Goal: Transaction & Acquisition: Purchase product/service

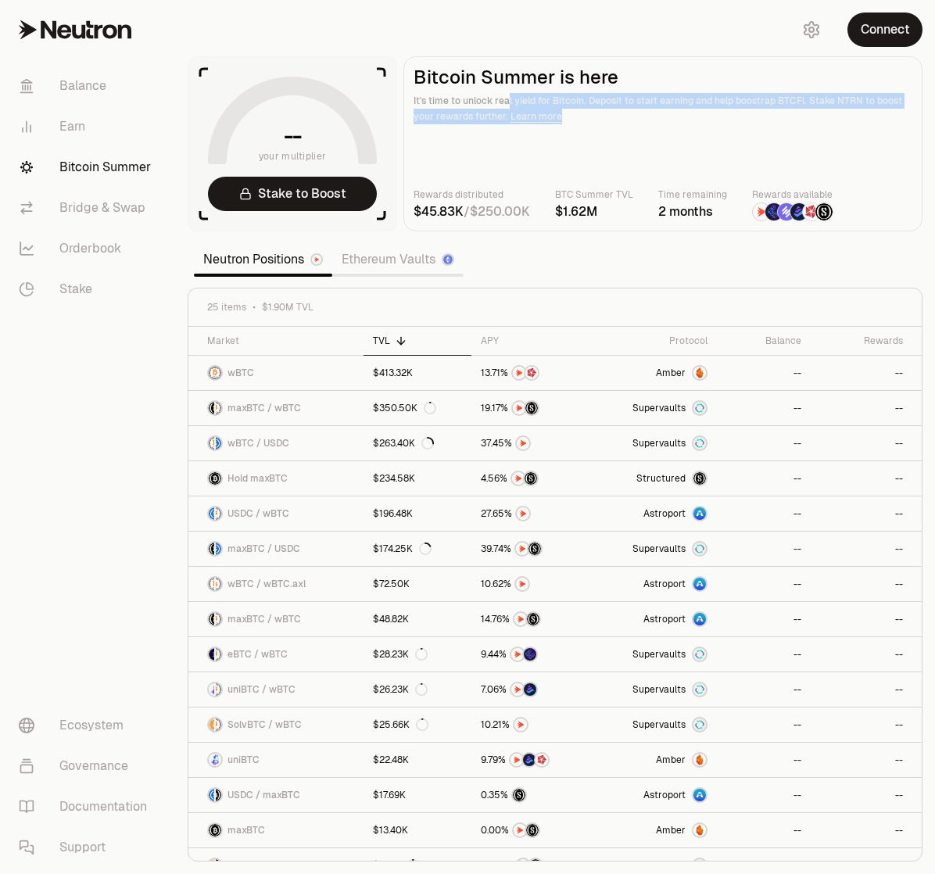
drag, startPoint x: 650, startPoint y: 119, endPoint x: 740, endPoint y: 155, distance: 96.8
click at [736, 152] on main "Bitcoin Summer is here It's time to unlock real yield for Bitcoin. Deposit to s…" at bounding box center [662, 143] width 519 height 175
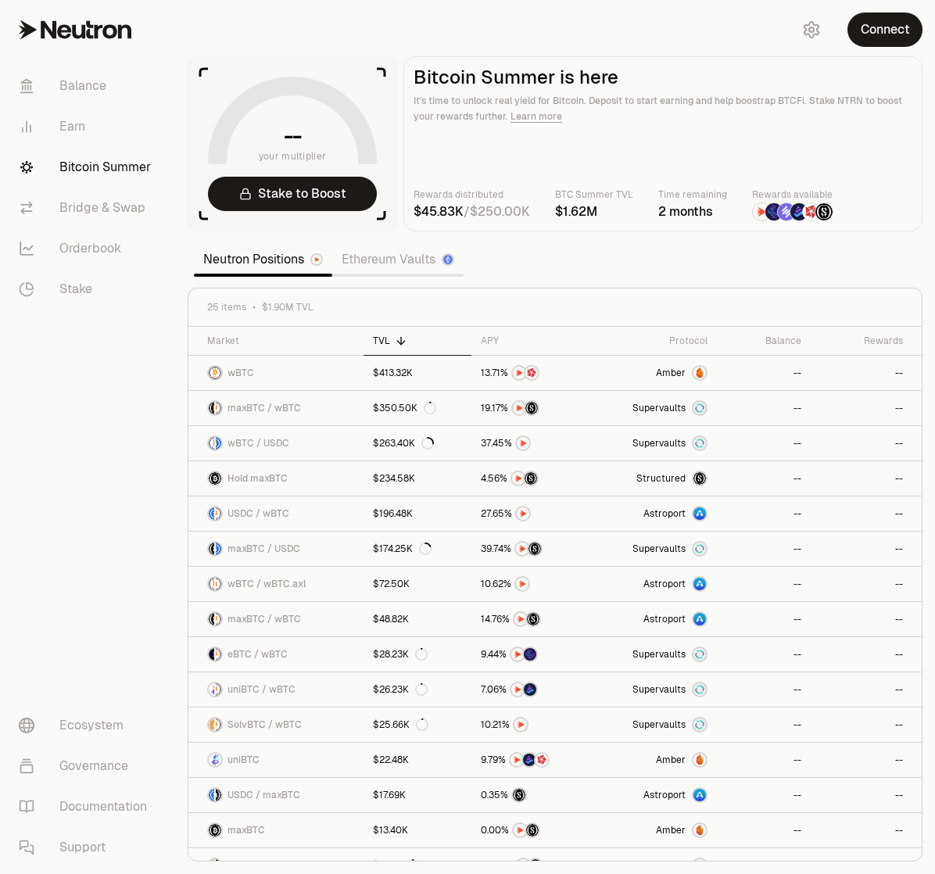
click at [764, 174] on main "Bitcoin Summer is here It's time to unlock real yield for Bitcoin. Deposit to s…" at bounding box center [662, 143] width 519 height 175
click at [99, 209] on link "Bridge & Swap" at bounding box center [87, 208] width 163 height 41
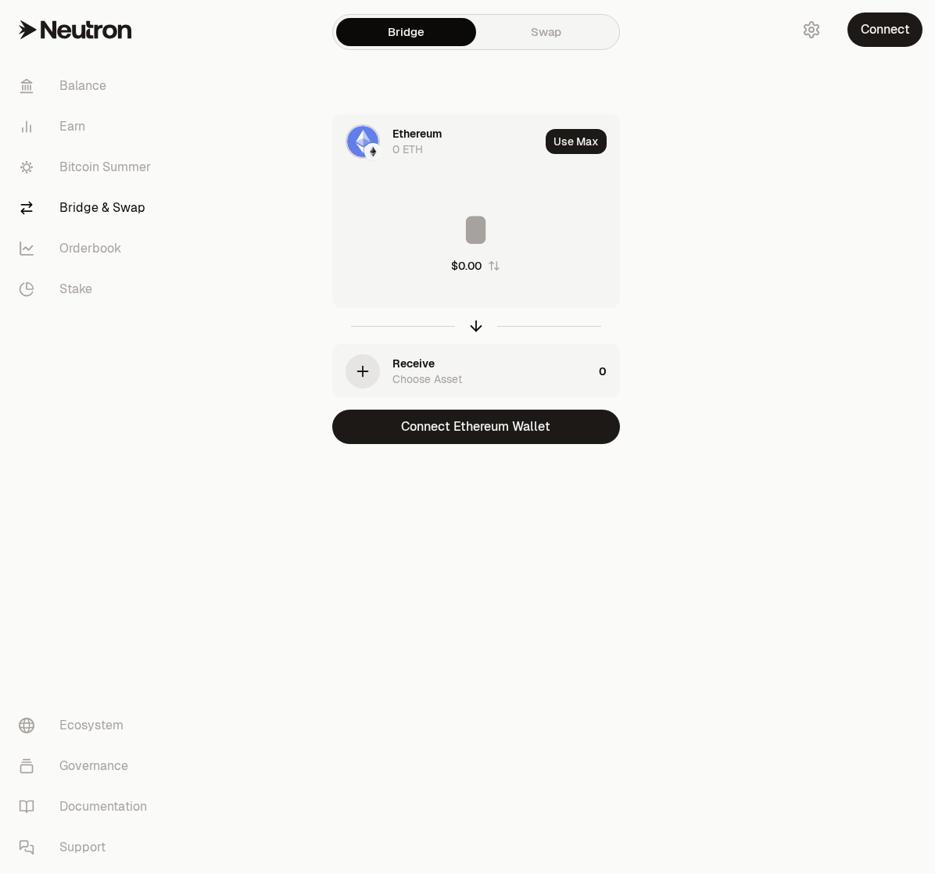
click at [486, 232] on input at bounding box center [476, 229] width 286 height 47
drag, startPoint x: 473, startPoint y: 280, endPoint x: 514, endPoint y: 337, distance: 70.5
click at [508, 335] on div "Ethereum 0 ETH Use Max $0.00 Receive Choose Asset 0" at bounding box center [476, 255] width 288 height 283
click at [614, 364] on div "0" at bounding box center [609, 371] width 20 height 53
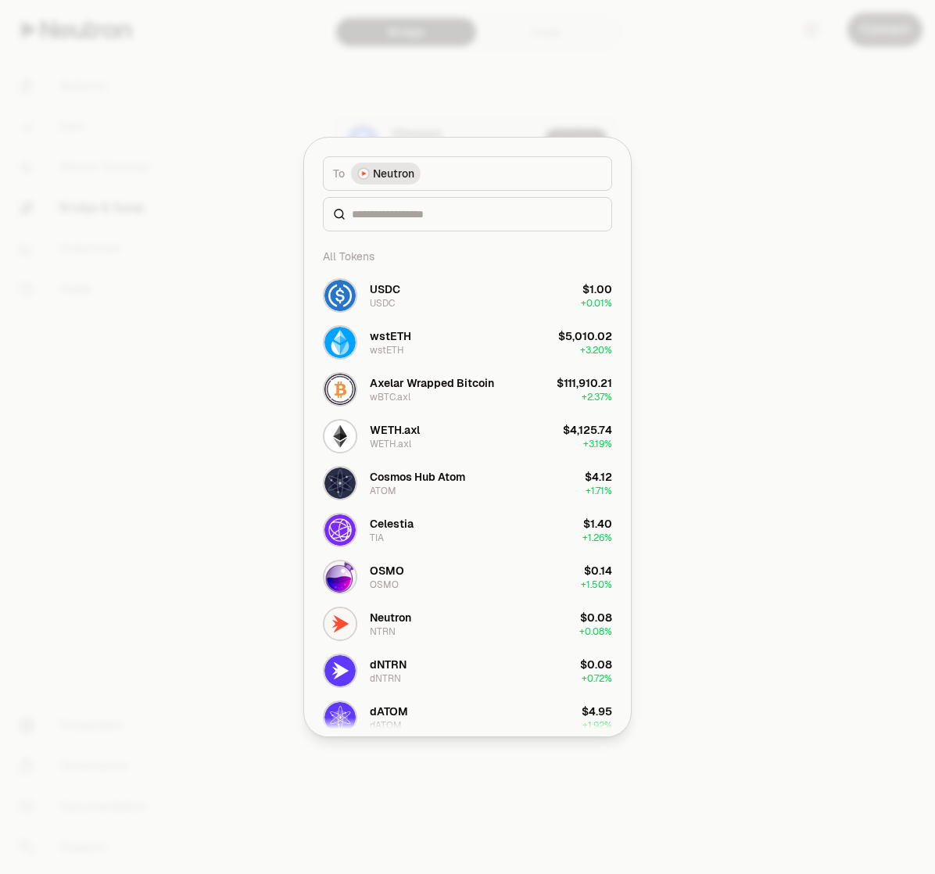
click at [213, 194] on div at bounding box center [467, 437] width 935 height 874
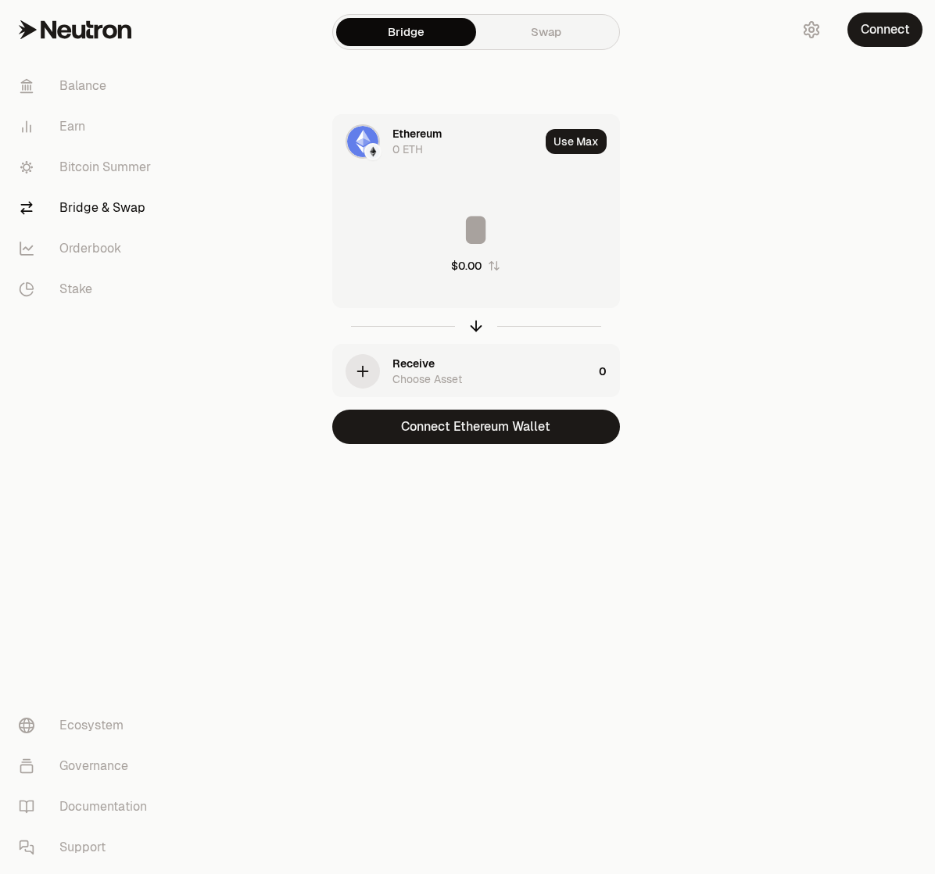
click at [77, 37] on icon at bounding box center [78, 32] width 13 height 14
